Goal: Information Seeking & Learning: Learn about a topic

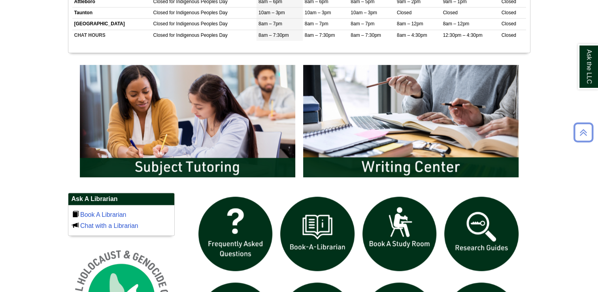
scroll to position [397, 0]
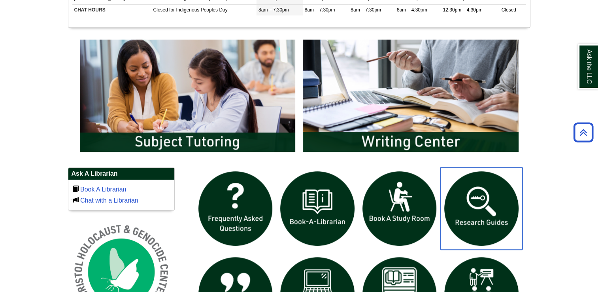
click at [488, 215] on img "slideshow" at bounding box center [481, 208] width 82 height 82
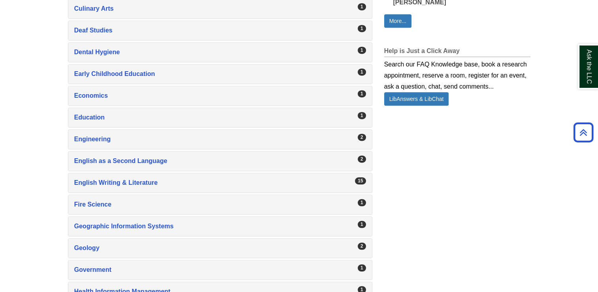
scroll to position [615, 0]
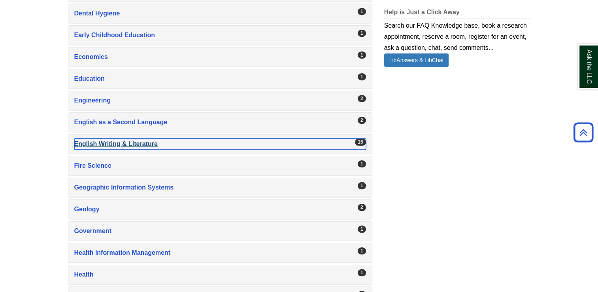
click at [168, 141] on div "English Writing & Literature , 15 guides" at bounding box center [220, 143] width 292 height 11
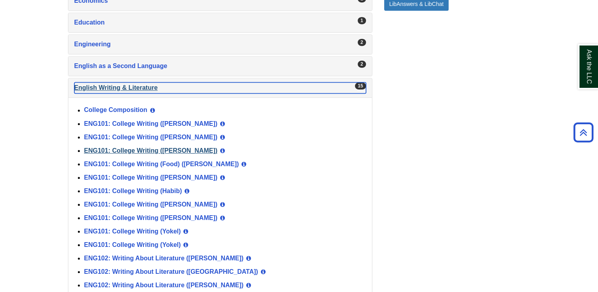
scroll to position [671, 0]
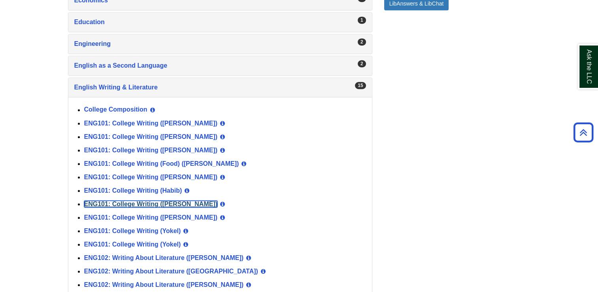
click at [170, 200] on link "ENG101: College Writing (Norris)" at bounding box center [151, 203] width 134 height 7
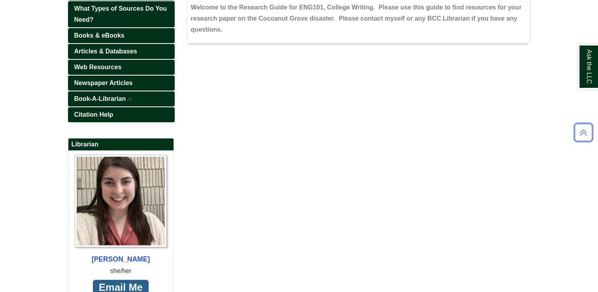
scroll to position [62, 0]
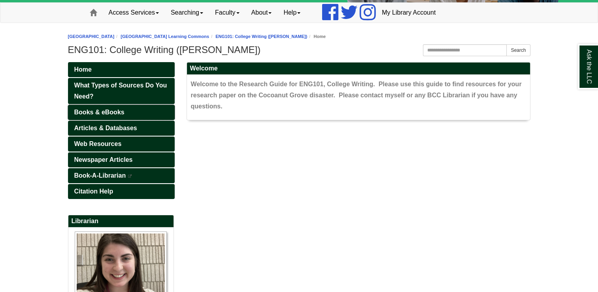
click at [107, 111] on span "Books & eBooks" at bounding box center [99, 112] width 50 height 7
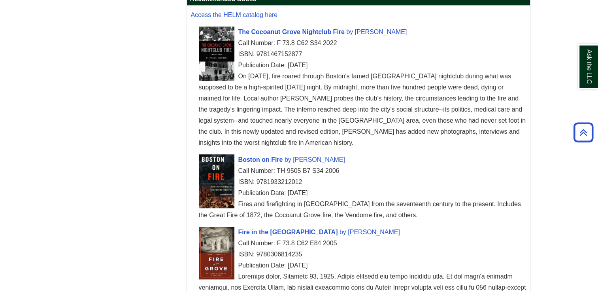
scroll to position [656, 0]
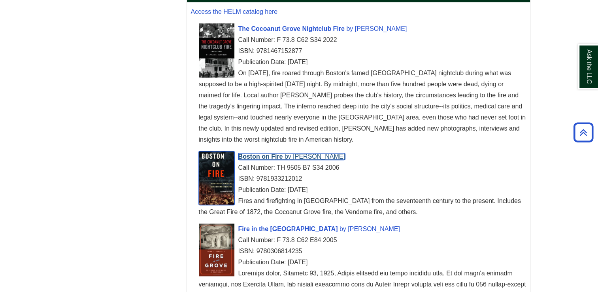
click at [283, 153] on span "Boston on Fire" at bounding box center [260, 156] width 45 height 7
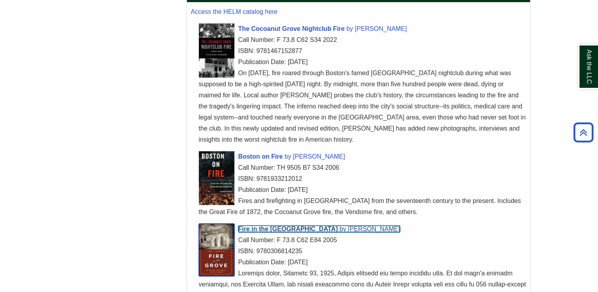
click at [251, 230] on span "Fire in the Grove" at bounding box center [288, 228] width 100 height 7
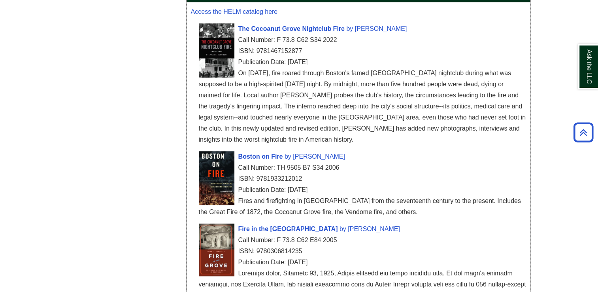
click at [256, 152] on div "Boston on Fire by Stephanie Schorow Call Number: TH 9505 B7 S34 2006 ISBN: 9781…" at bounding box center [362, 184] width 327 height 66
click at [256, 156] on span "Boston on Fire" at bounding box center [260, 156] width 45 height 7
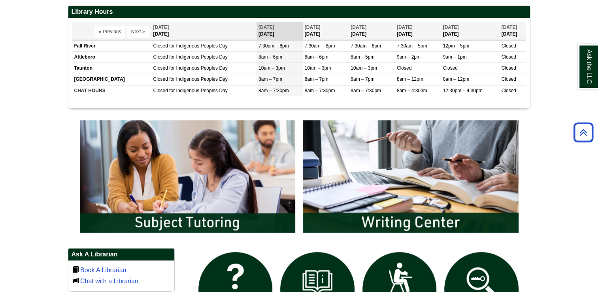
scroll to position [317, 0]
